Goal: Task Accomplishment & Management: Use online tool/utility

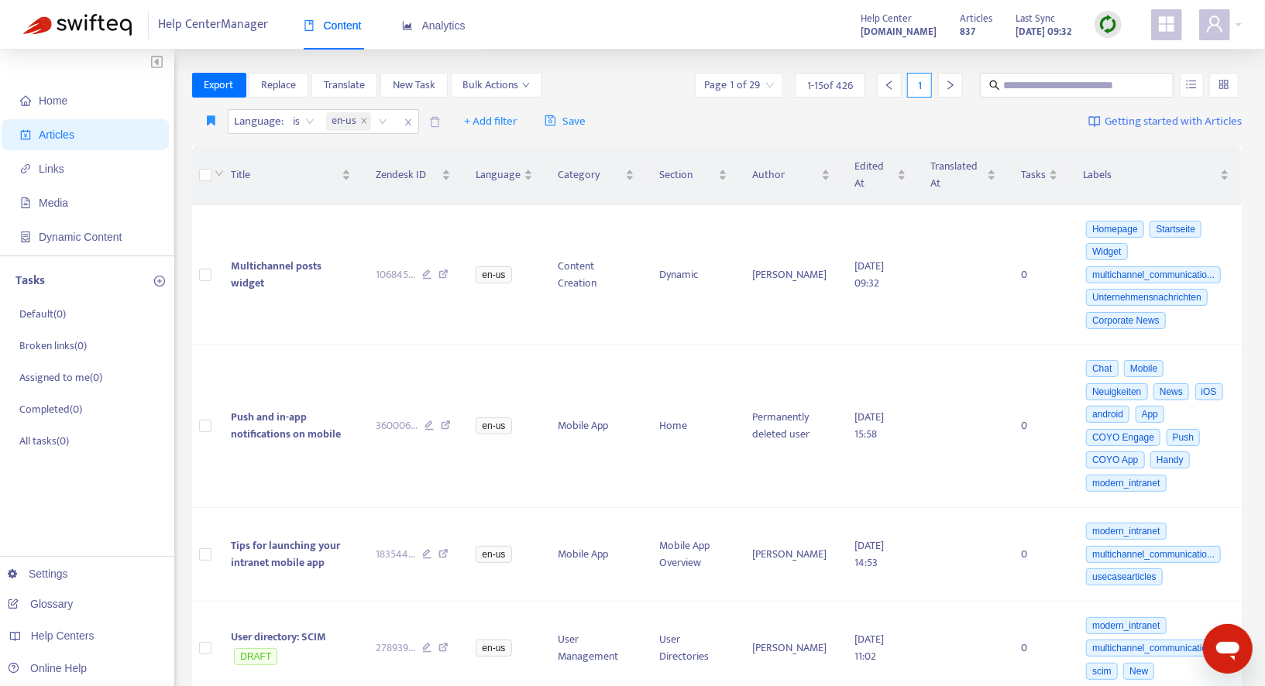
click at [1113, 24] on img at bounding box center [1107, 24] width 19 height 19
click at [1113, 47] on link "Quick Sync" at bounding box center [1140, 56] width 66 height 18
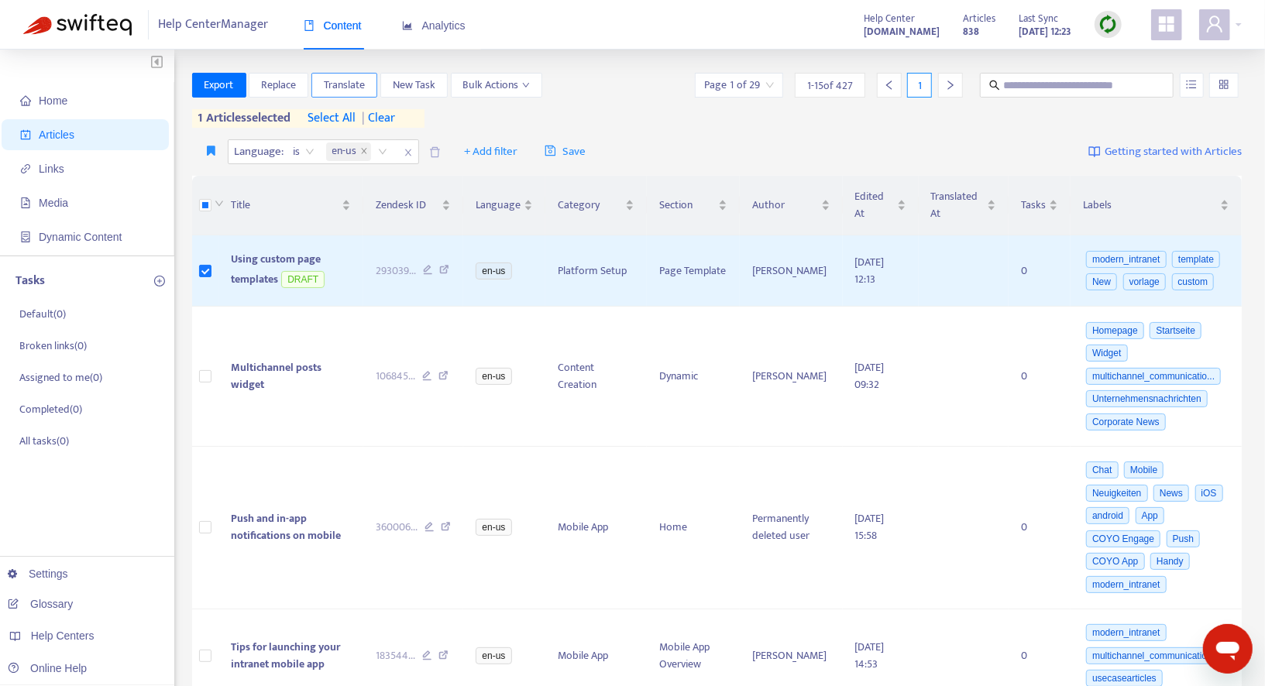
click at [366, 91] on button "Translate" at bounding box center [344, 85] width 66 height 25
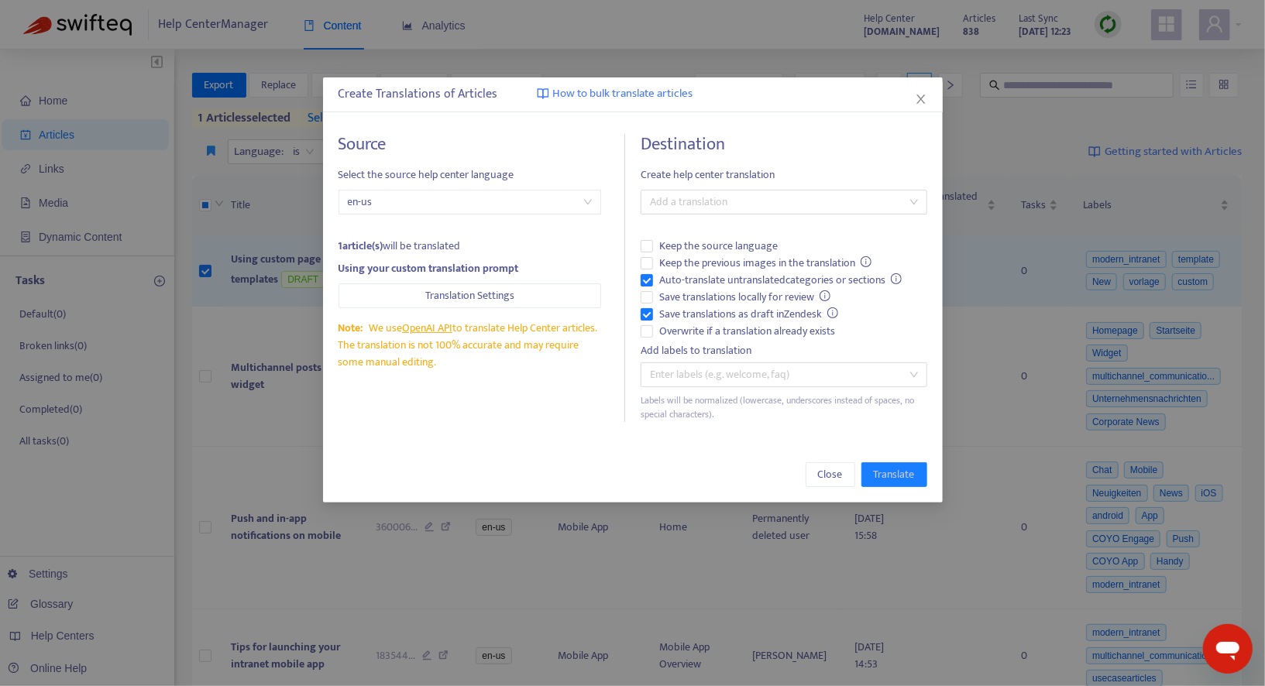
click at [808, 215] on div "Destination Create help center translation Add a translation Keep the source la…" at bounding box center [784, 278] width 287 height 288
click at [777, 201] on div at bounding box center [775, 202] width 263 height 19
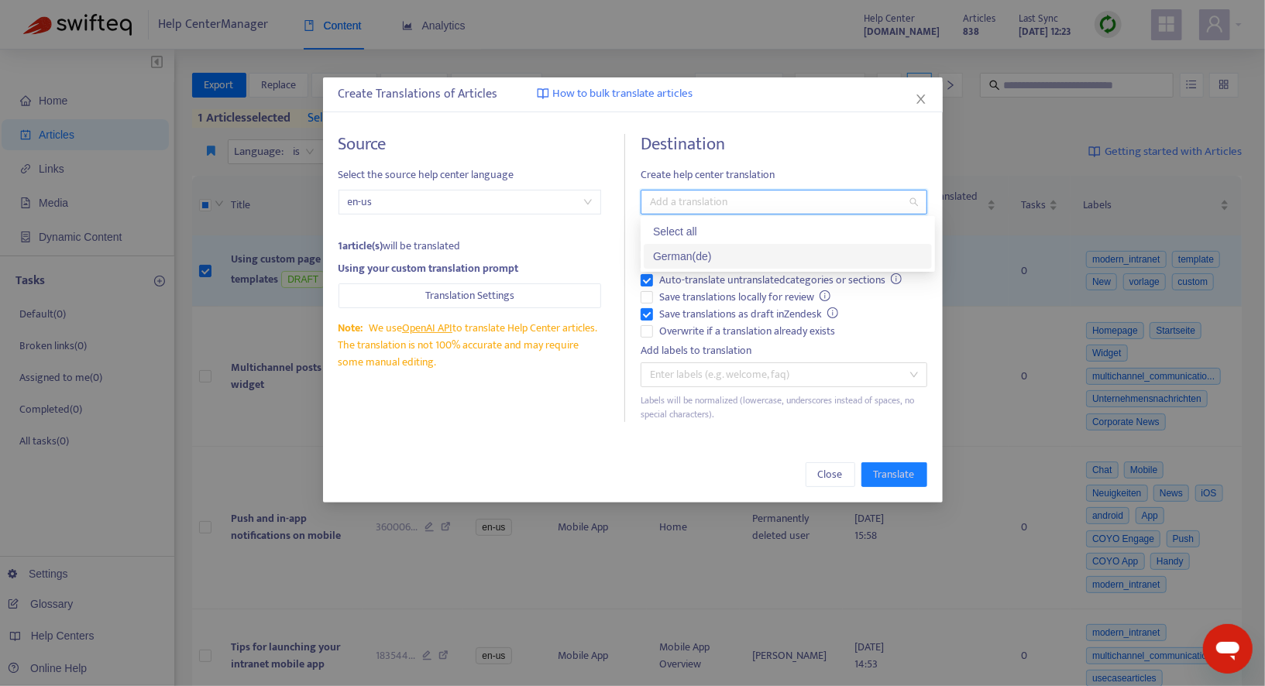
click at [701, 252] on div "German ( de )" at bounding box center [788, 256] width 270 height 17
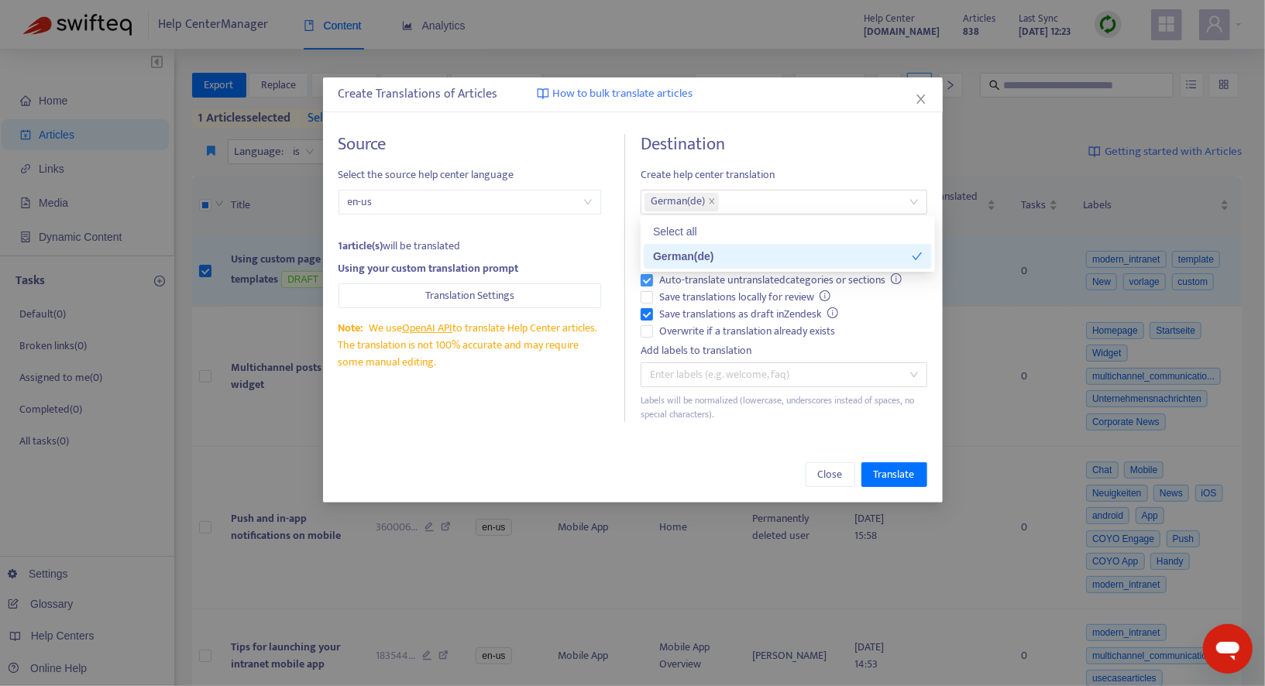
click at [681, 277] on span "Auto-translate untranslated categories or sections" at bounding box center [781, 280] width 256 height 17
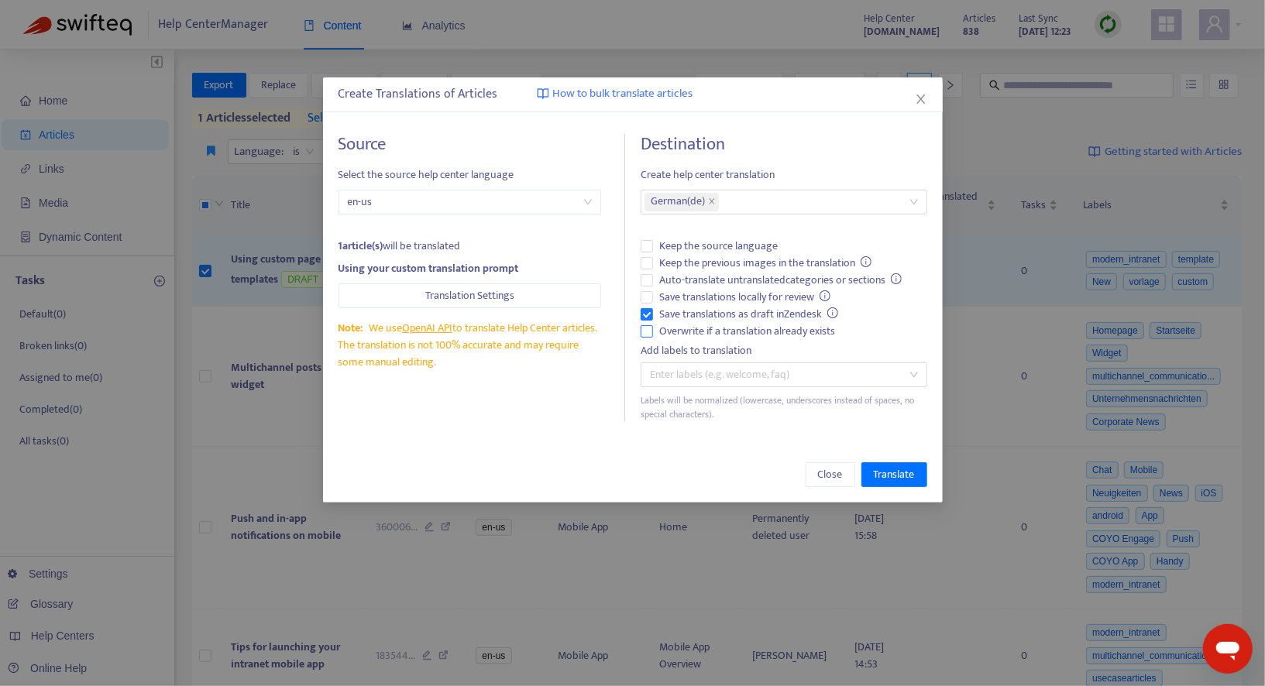
click at [677, 329] on span "Overwrite if a translation already exists" at bounding box center [747, 331] width 188 height 17
click at [888, 474] on span "Translate" at bounding box center [894, 474] width 41 height 17
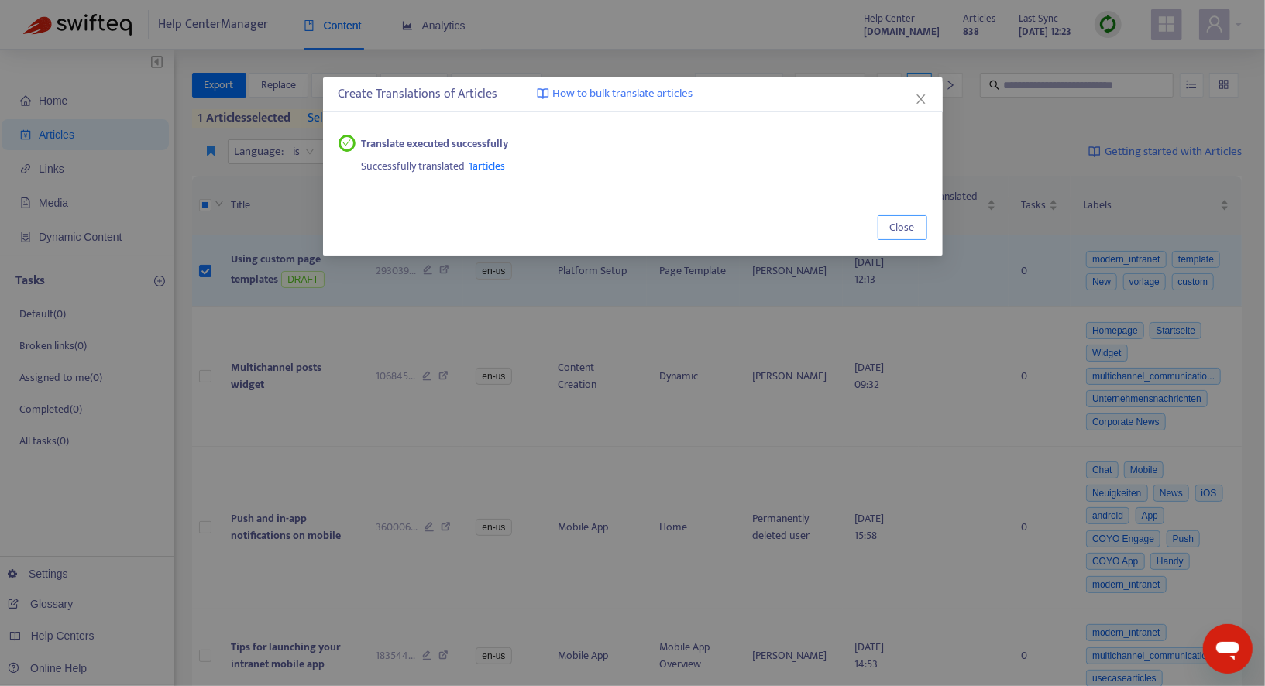
click at [888, 221] on button "Close" at bounding box center [903, 227] width 50 height 25
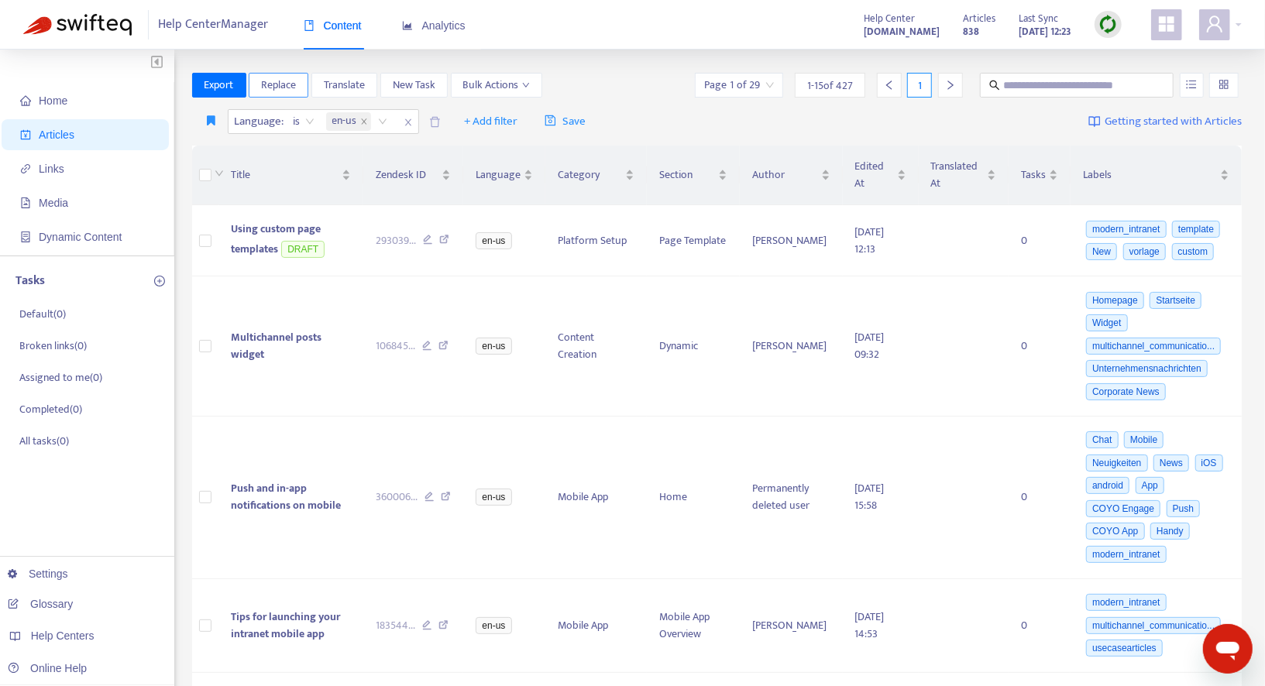
click at [294, 97] on button "Replace" at bounding box center [279, 85] width 60 height 25
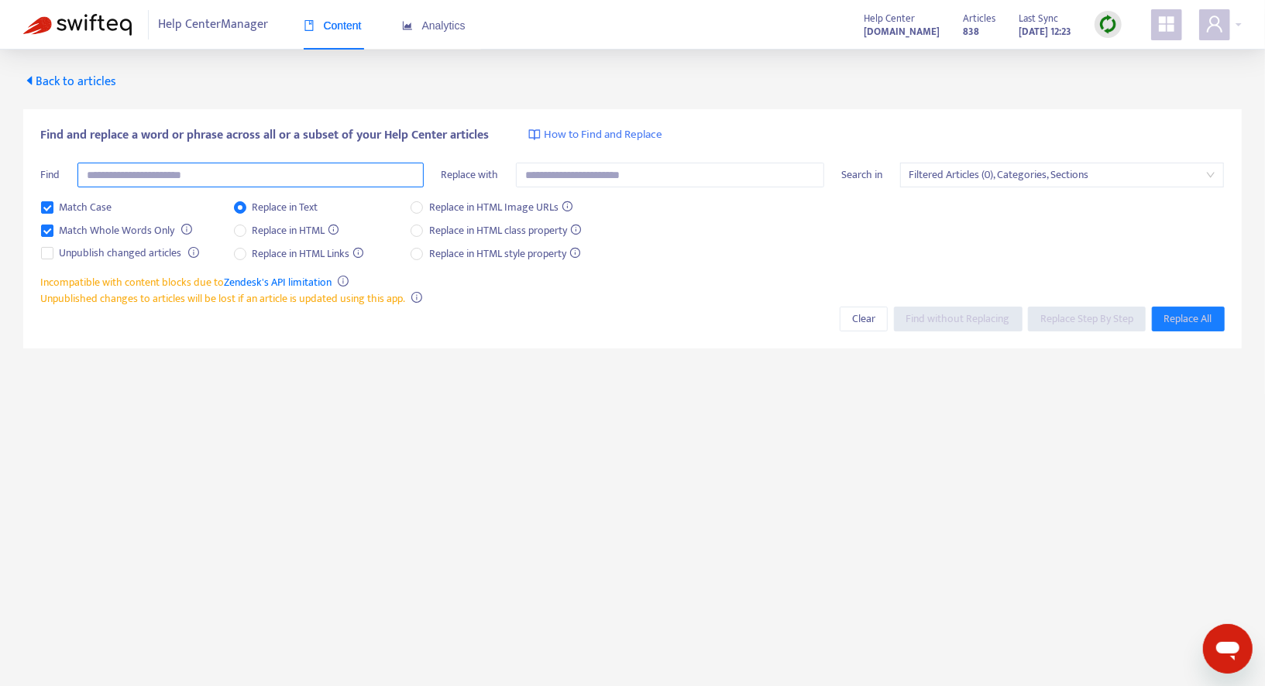
click at [216, 180] on input "text" at bounding box center [250, 175] width 346 height 25
type input "*"
type input "********"
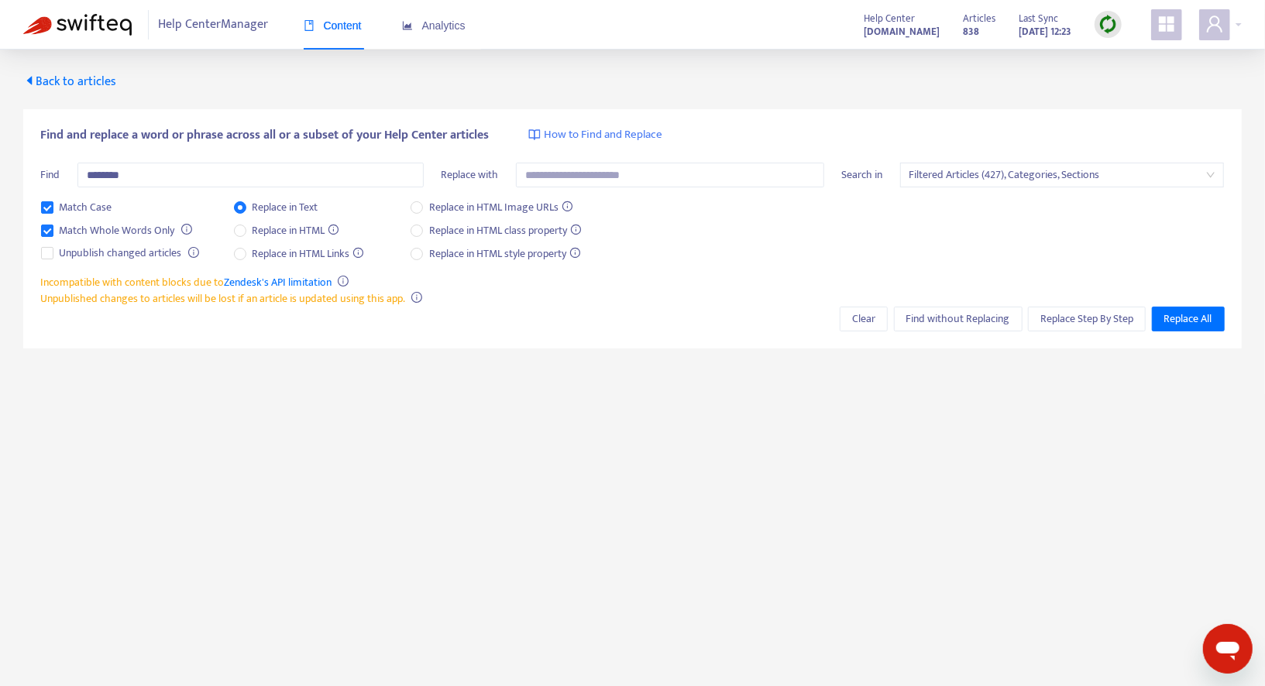
click at [977, 192] on div "Search in Filtered Articles (427), Categories, Sections" at bounding box center [1032, 181] width 383 height 36
click at [977, 164] on span "Filtered Articles (427), Categories, Sections" at bounding box center [1062, 174] width 306 height 23
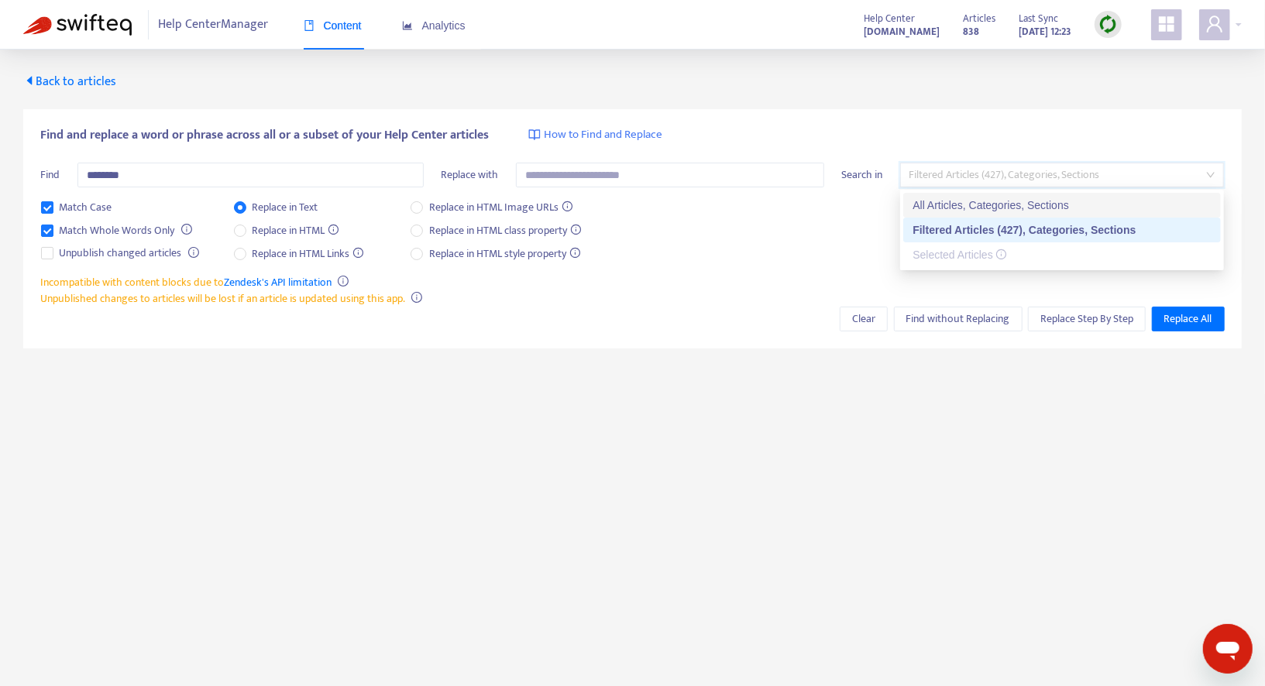
click at [944, 201] on div "All Articles, Categories, Sections" at bounding box center [1061, 205] width 299 height 17
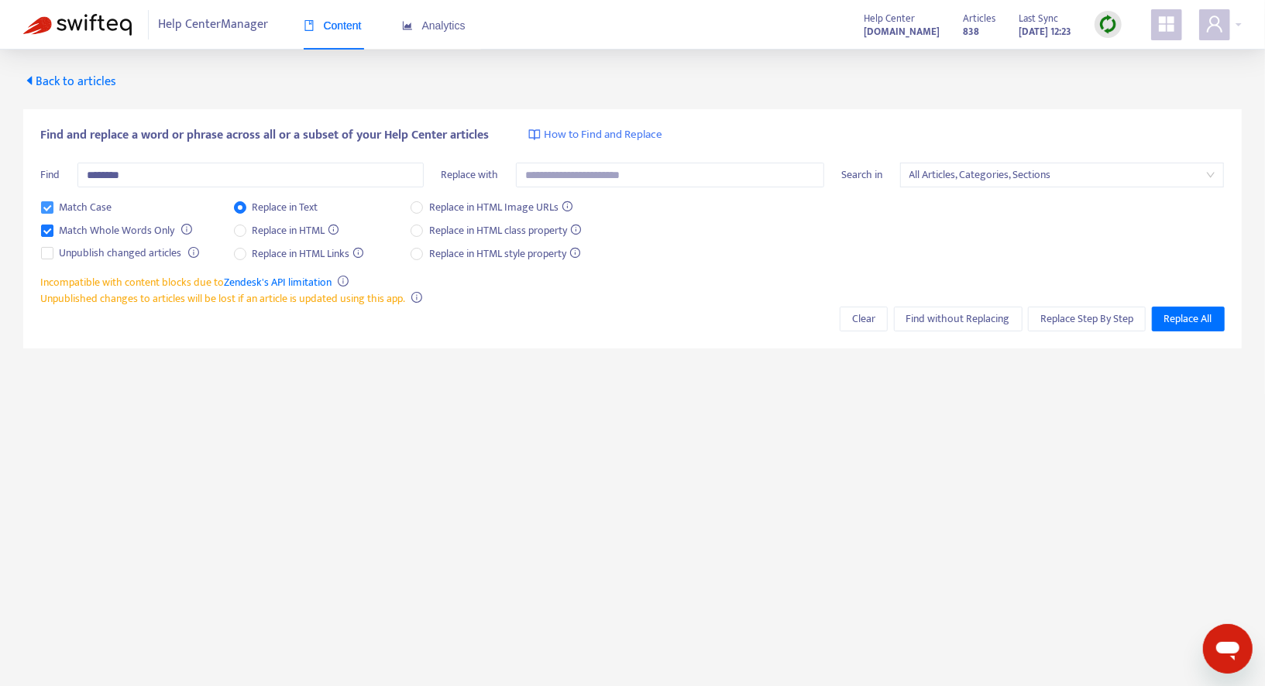
click at [67, 207] on span "Match Case" at bounding box center [85, 207] width 65 height 17
click at [946, 328] on button "Find without Replacing" at bounding box center [958, 319] width 129 height 25
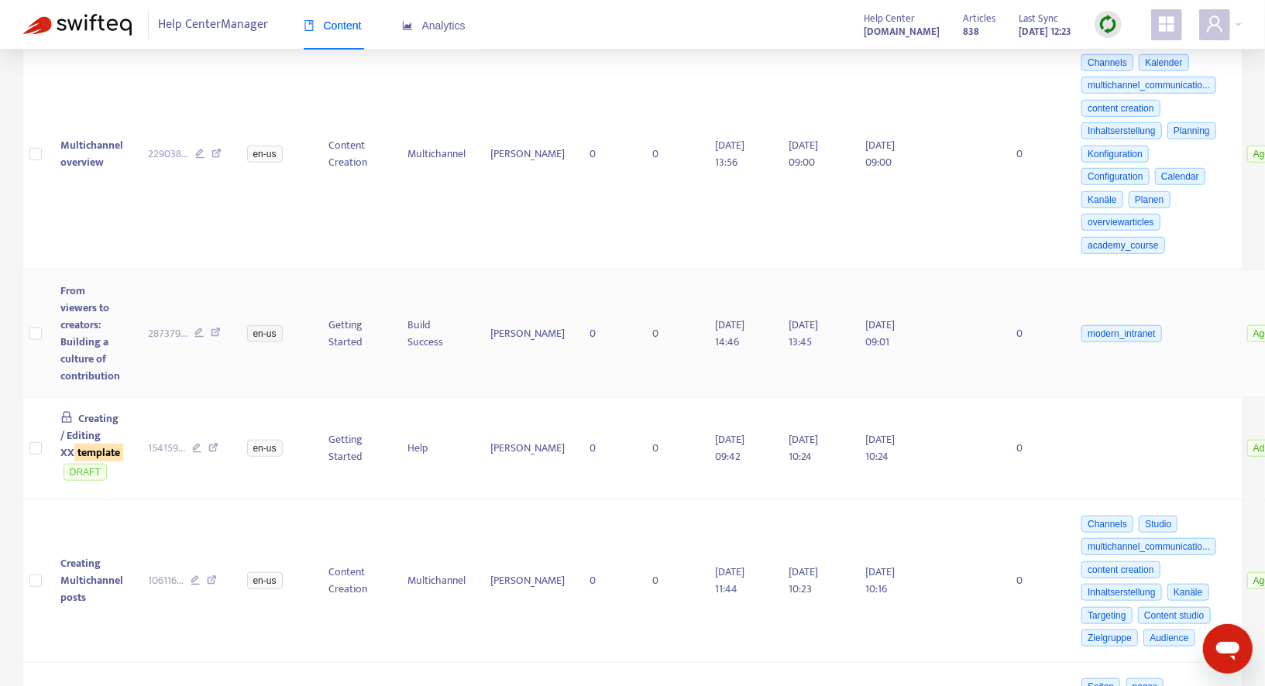
scroll to position [732, 0]
click at [91, 301] on span "From viewers to creators: Building a culture of contribution" at bounding box center [90, 332] width 60 height 103
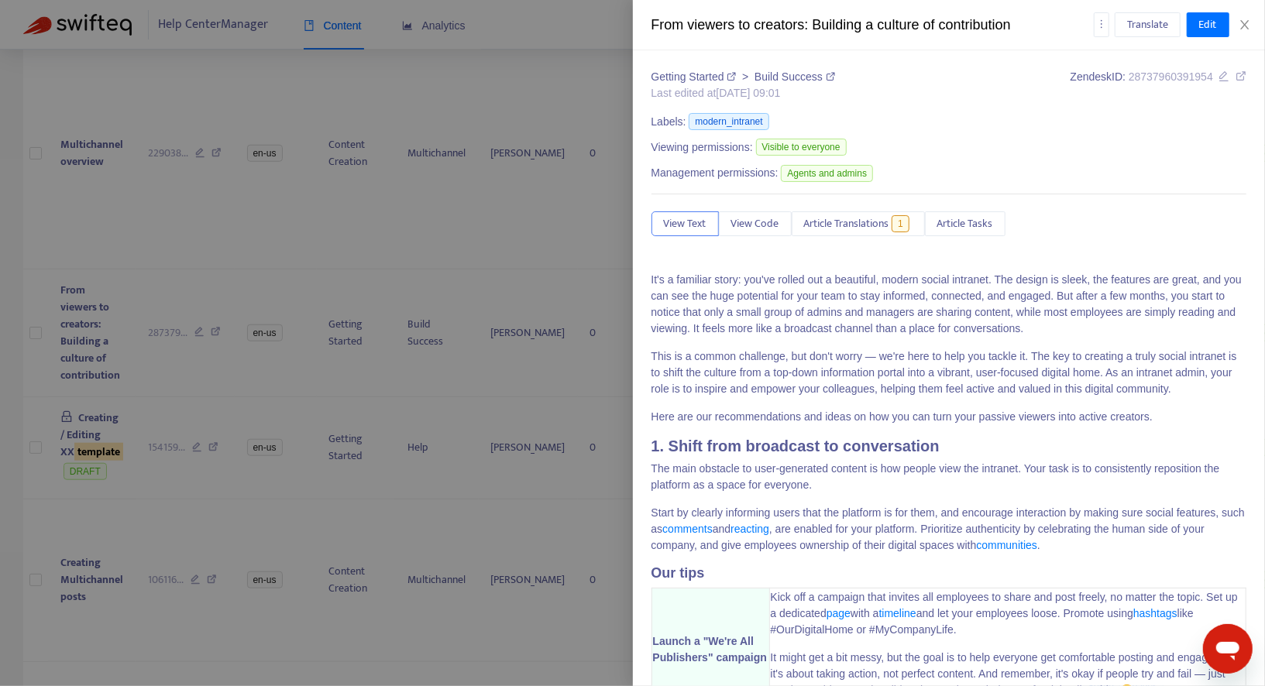
scroll to position [349, 0]
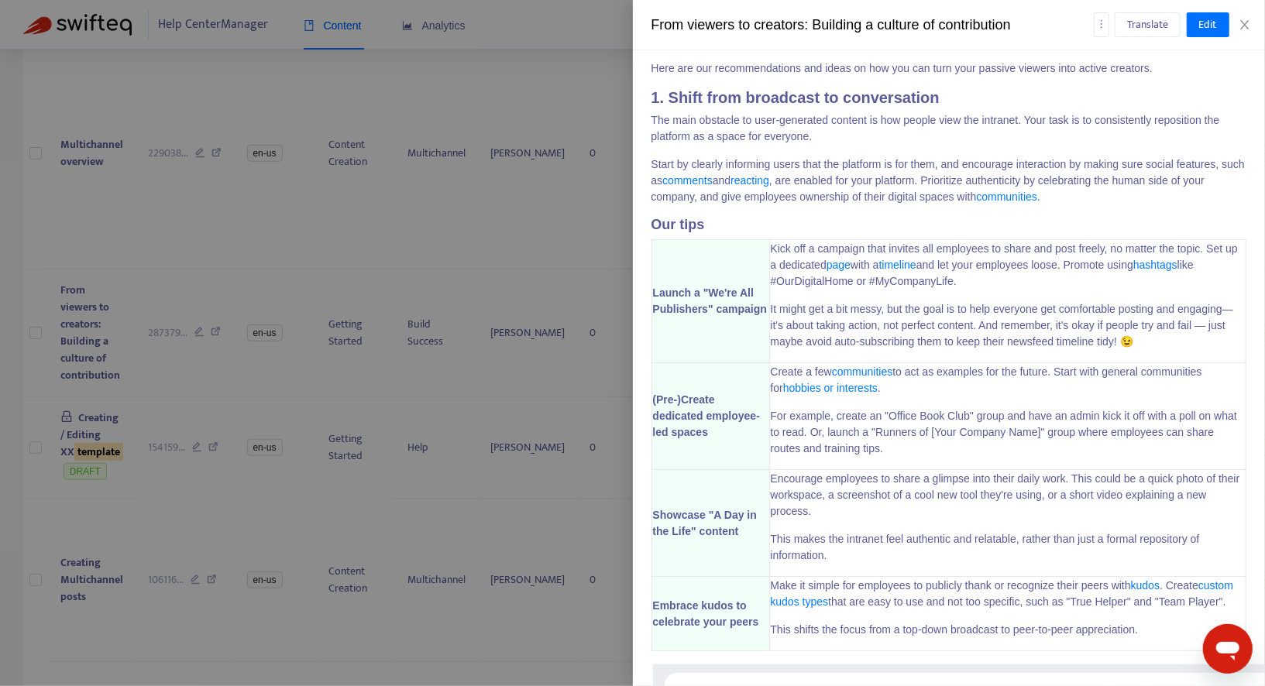
click at [415, 469] on div at bounding box center [632, 343] width 1265 height 686
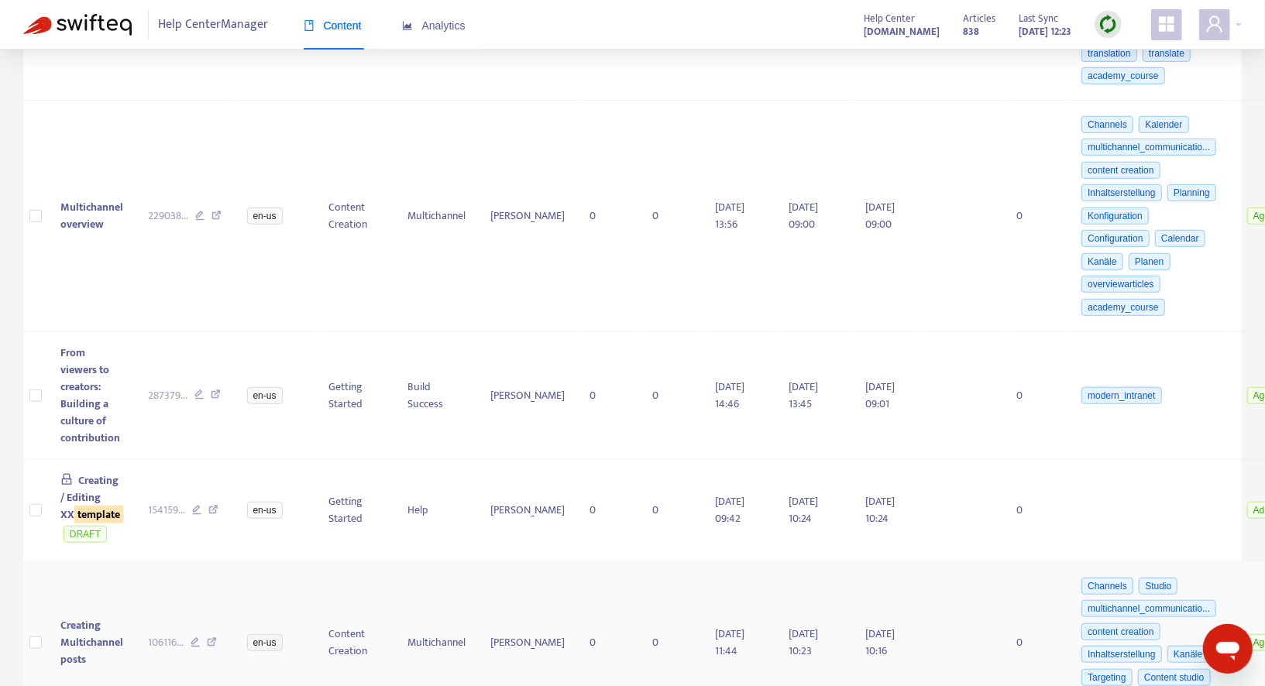
scroll to position [105, 0]
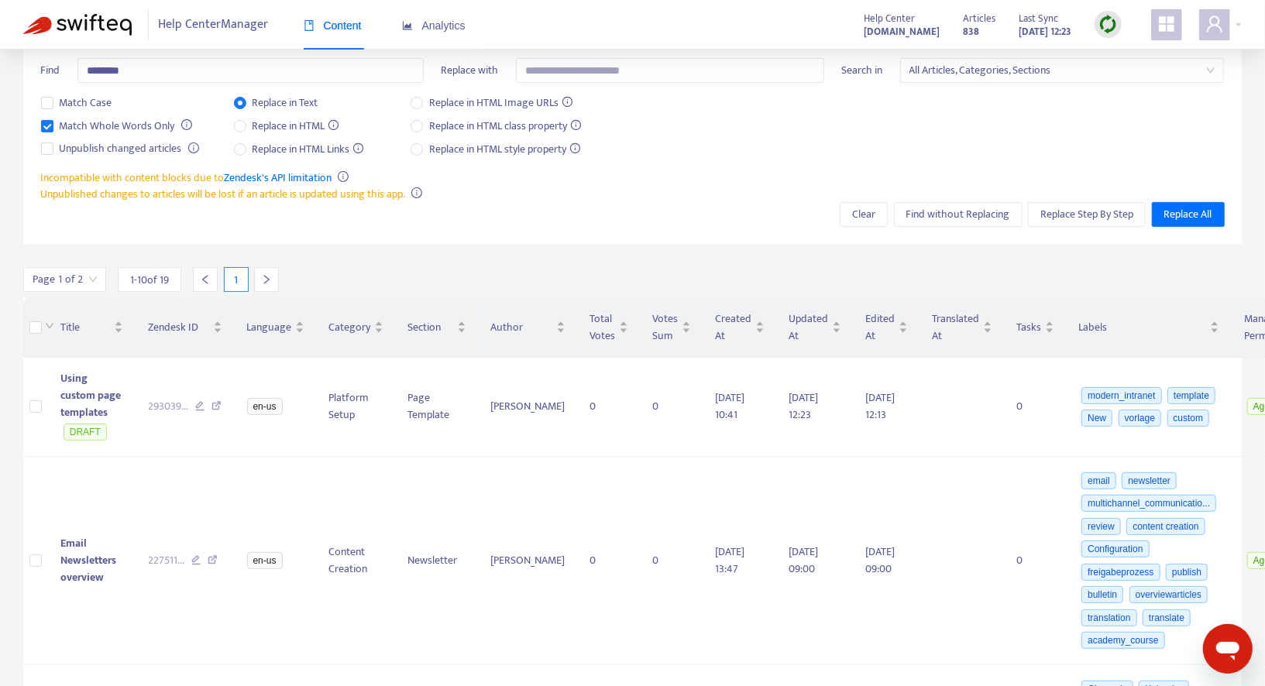
click at [266, 274] on icon "right" at bounding box center [266, 279] width 11 height 11
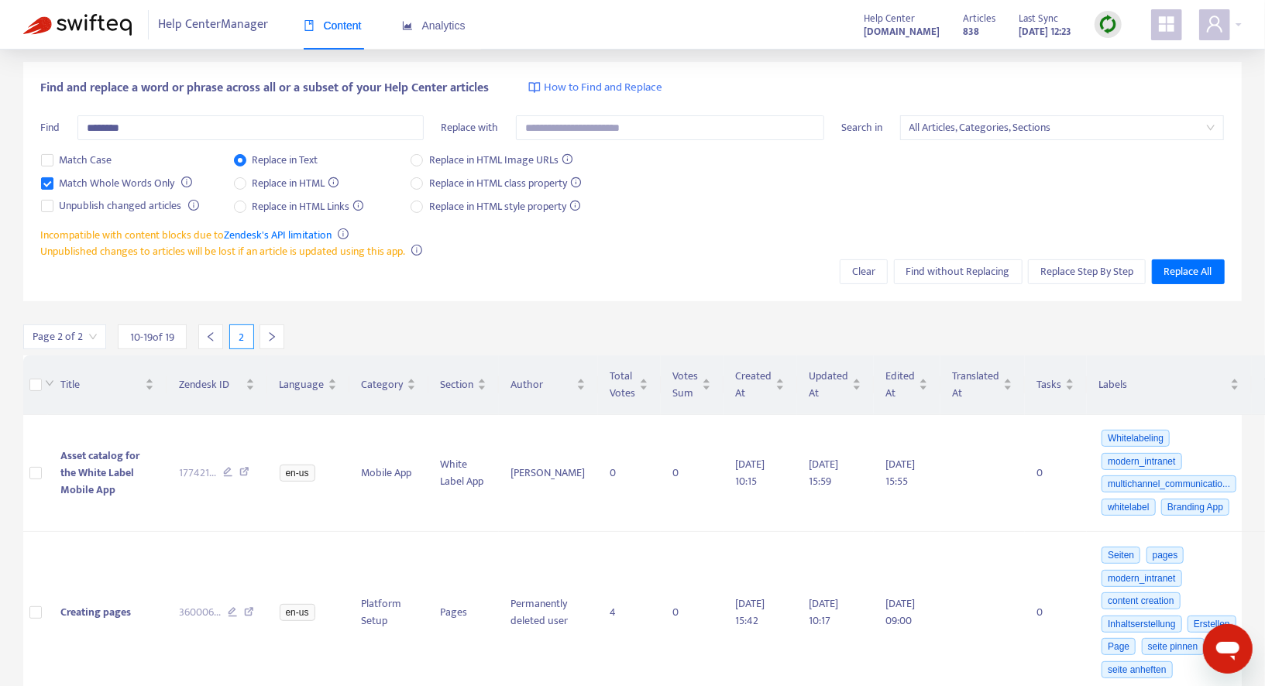
scroll to position [0, 0]
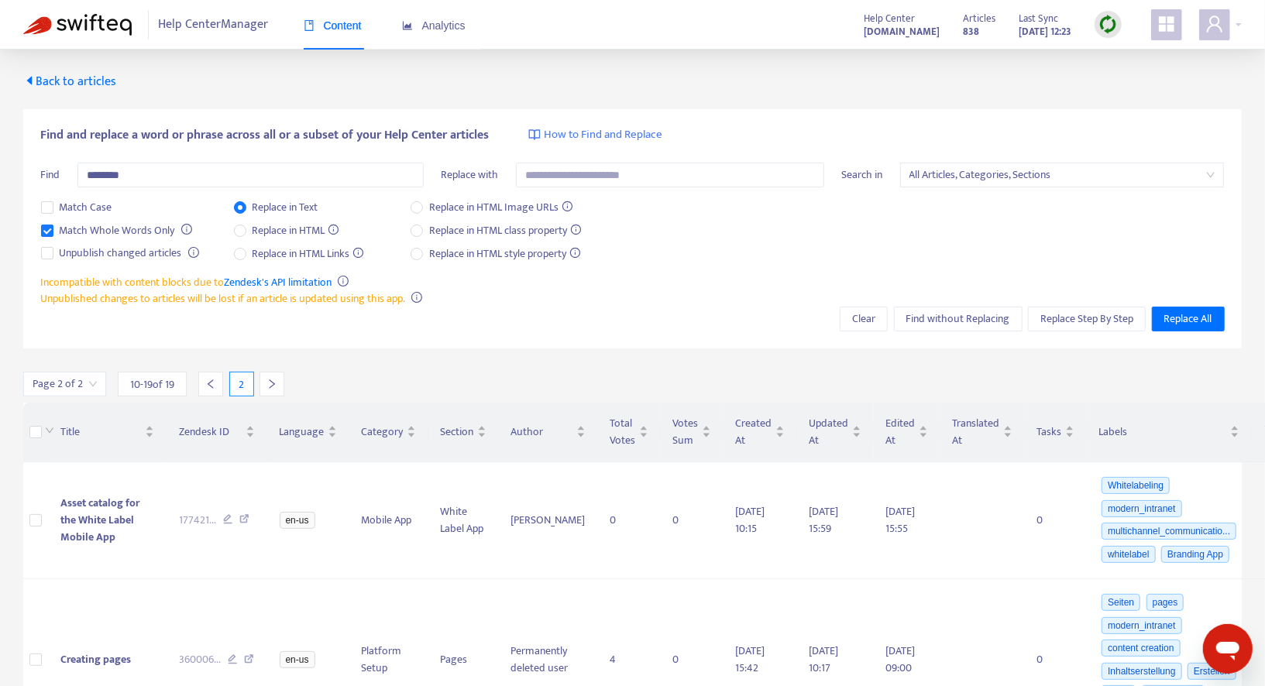
click at [273, 388] on icon "right" at bounding box center [271, 384] width 11 height 11
click at [70, 88] on span "Back to articles" at bounding box center [69, 81] width 93 height 21
